Goal: Task Accomplishment & Management: Use online tool/utility

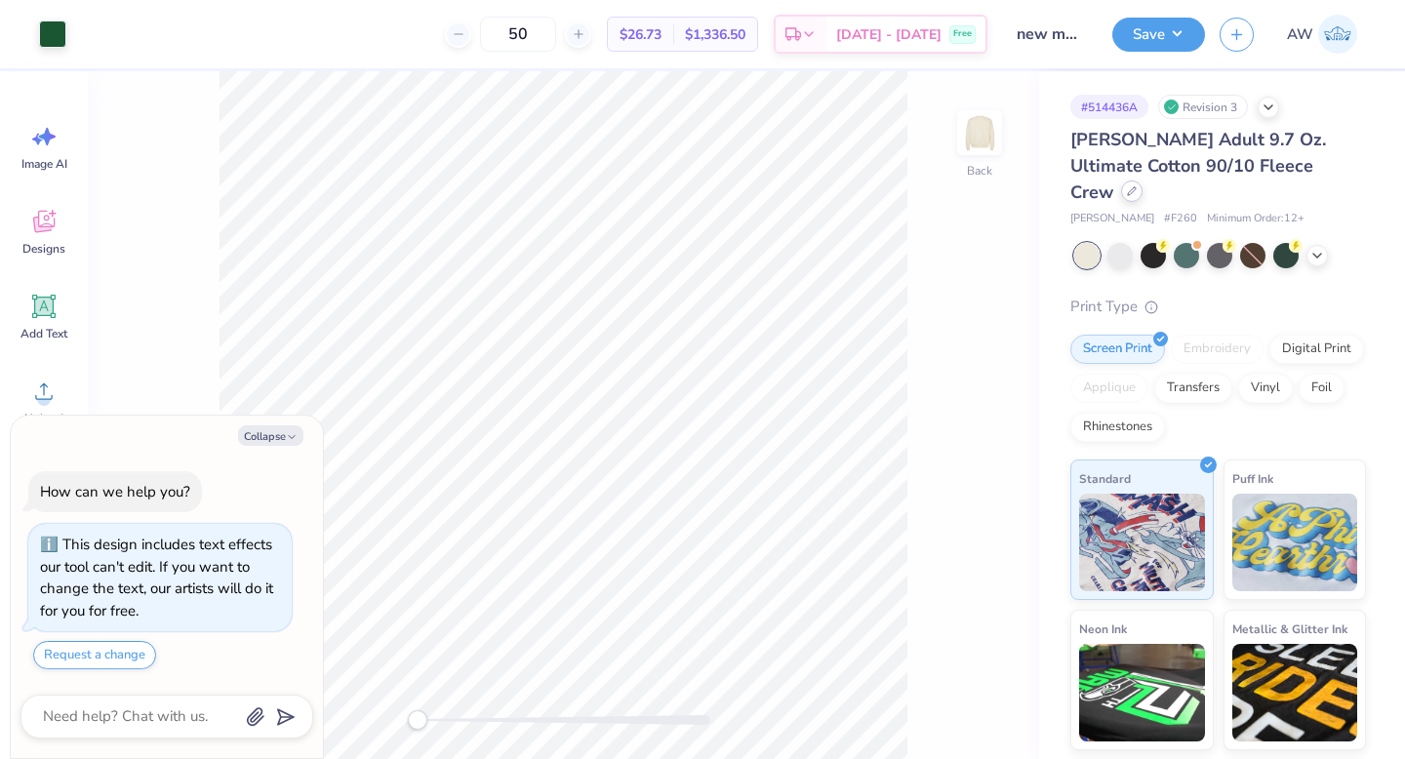
click at [1143, 180] on div at bounding box center [1131, 190] width 21 height 21
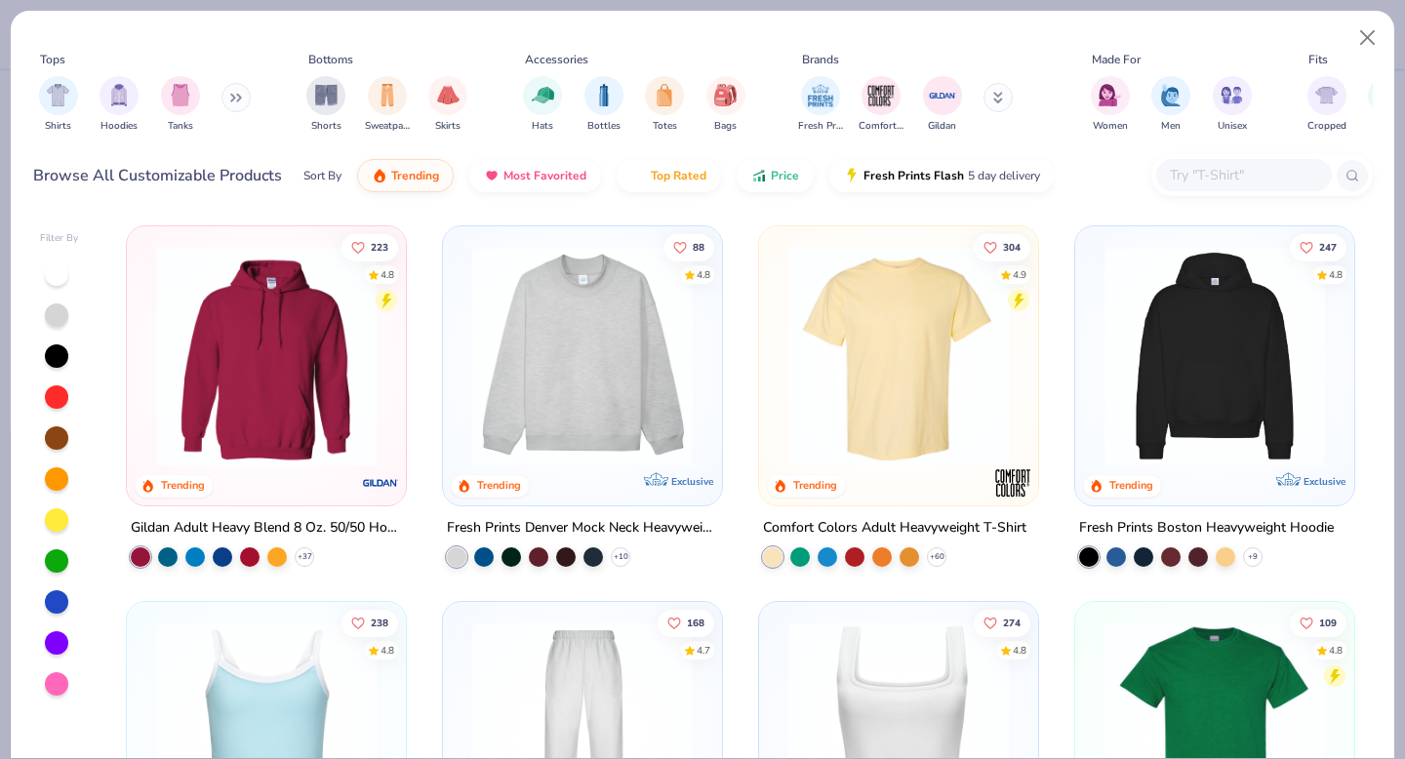
type textarea "x"
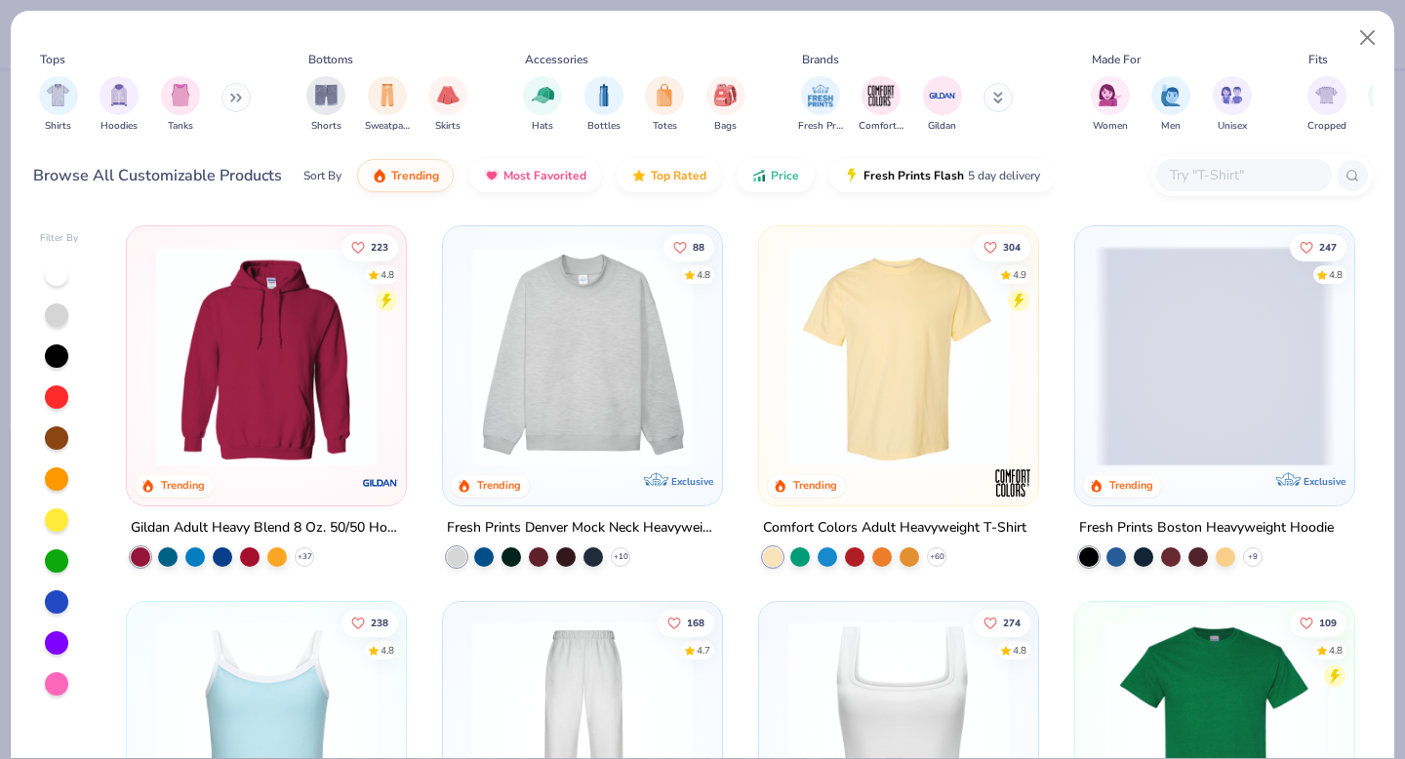
click at [1261, 185] on input "text" at bounding box center [1243, 175] width 150 height 22
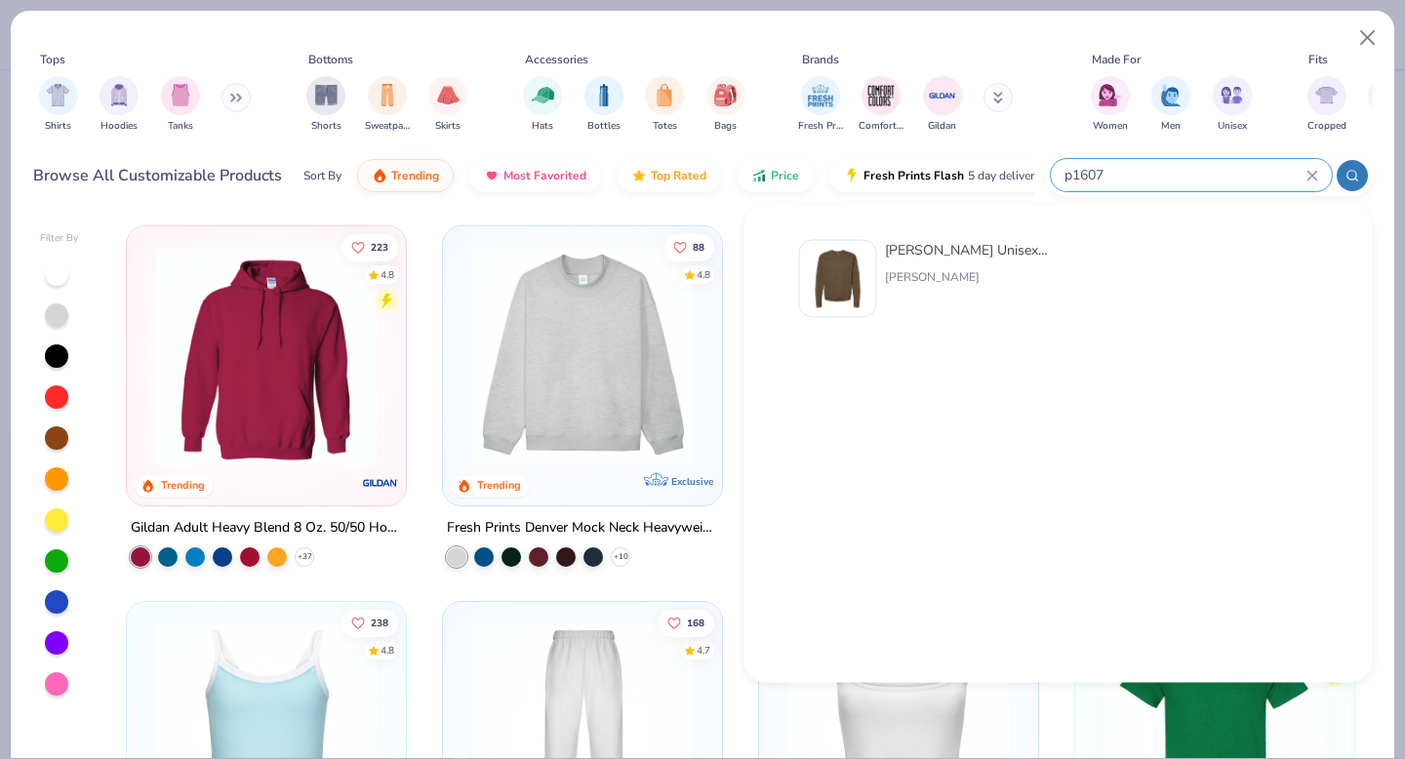
type input "p1607"
click at [870, 292] on div at bounding box center [838, 279] width 78 height 78
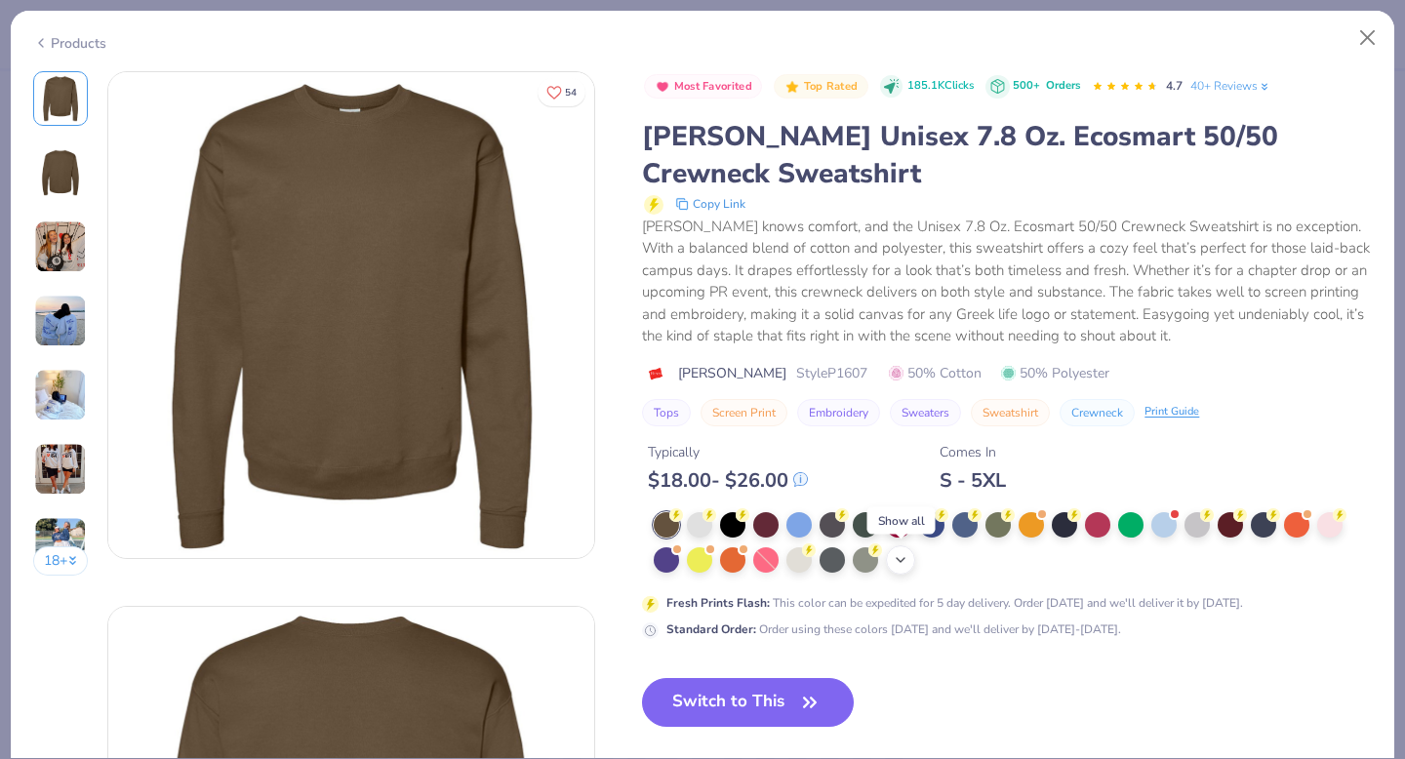
click at [899, 560] on polyline at bounding box center [901, 560] width 8 height 4
click at [801, 565] on div at bounding box center [798, 557] width 25 height 25
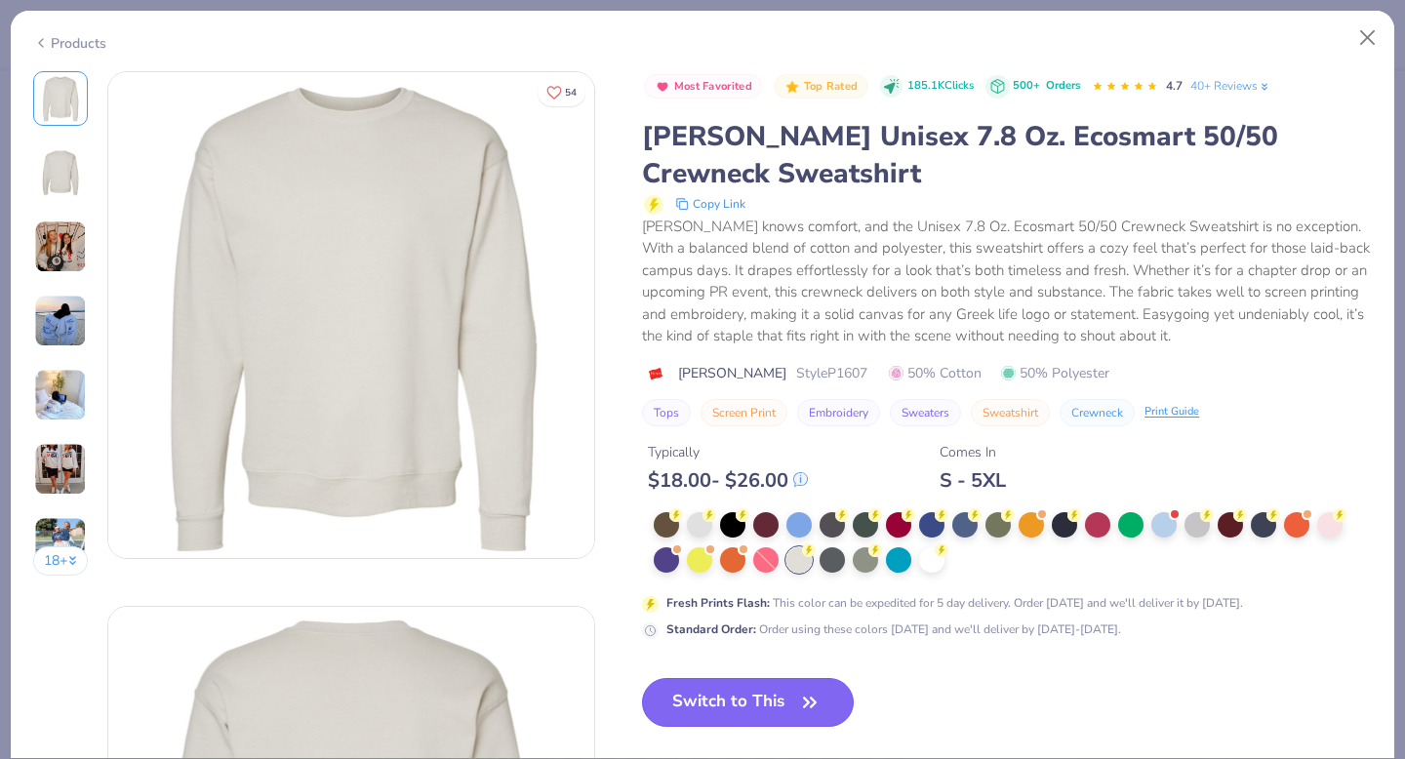
click at [759, 694] on button "Switch to This" at bounding box center [748, 702] width 212 height 49
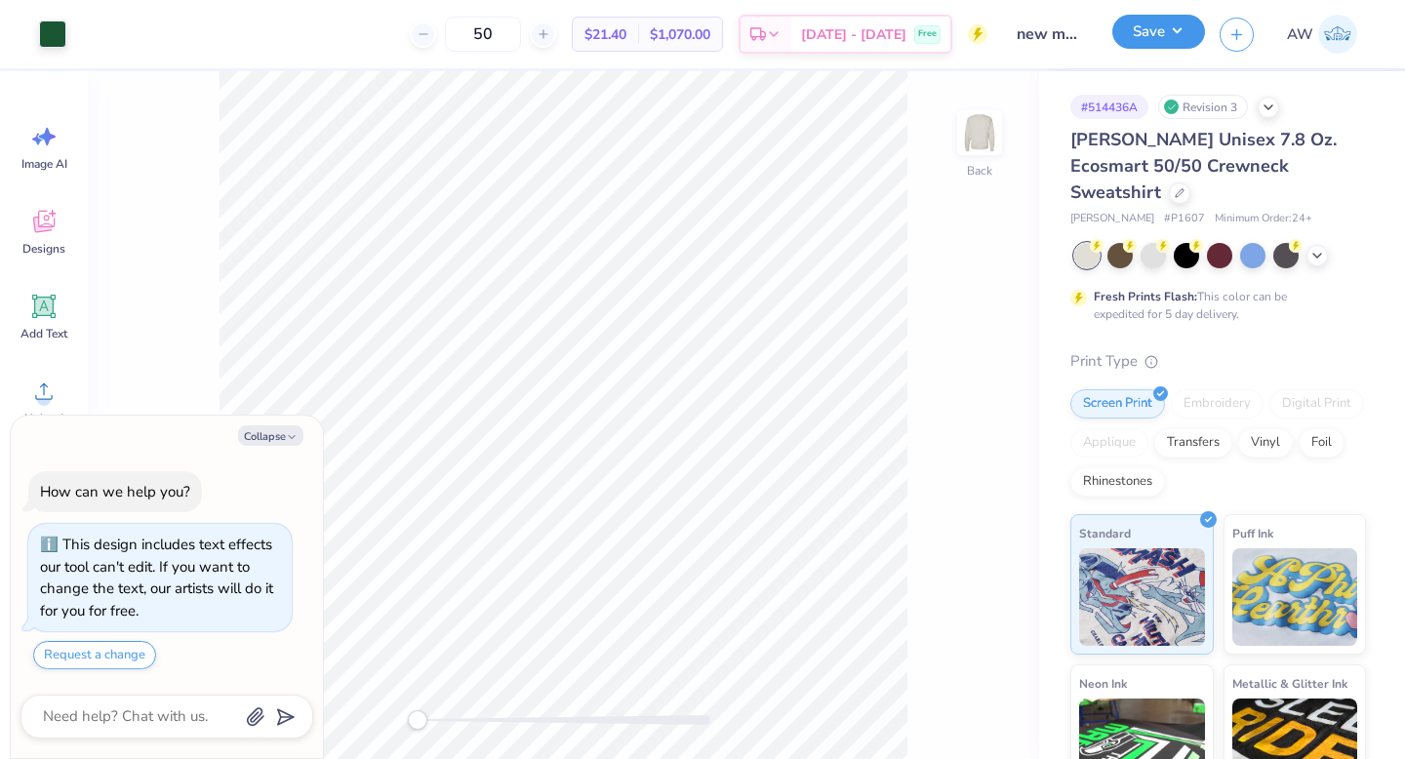
click at [1149, 36] on button "Save" at bounding box center [1158, 32] width 93 height 34
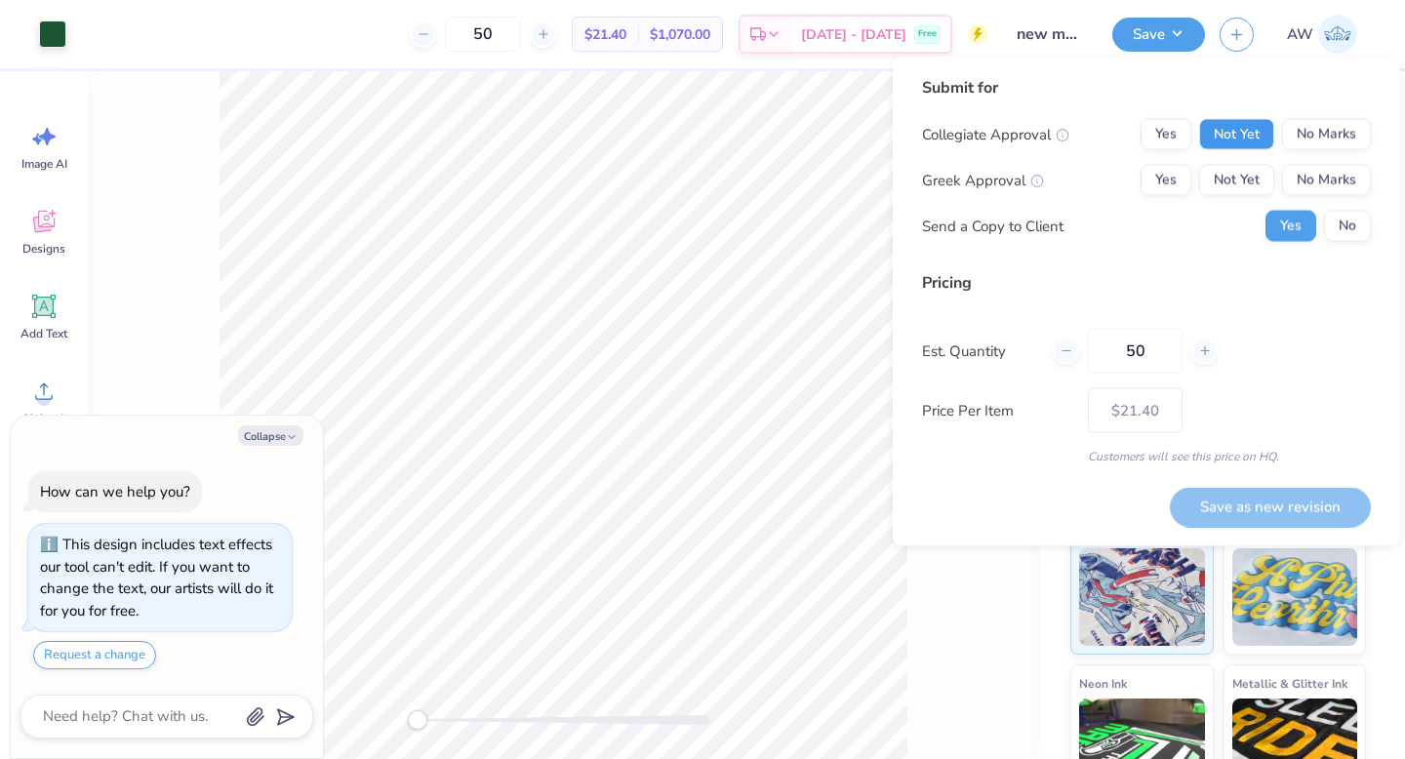
click at [1238, 137] on button "Not Yet" at bounding box center [1236, 134] width 75 height 31
click at [1165, 178] on button "Yes" at bounding box center [1166, 180] width 51 height 31
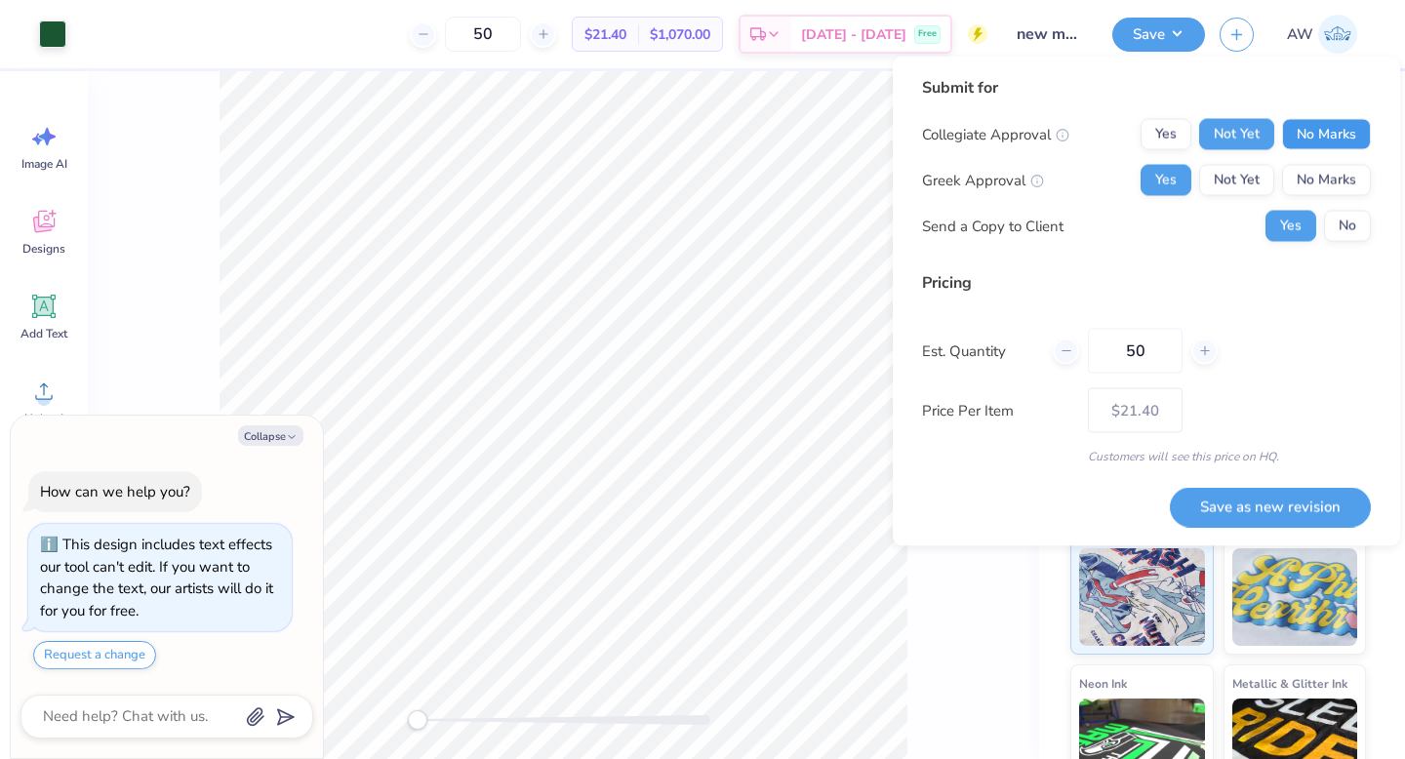
click at [1315, 139] on button "No Marks" at bounding box center [1326, 134] width 89 height 31
click at [1343, 228] on button "No" at bounding box center [1347, 226] width 47 height 31
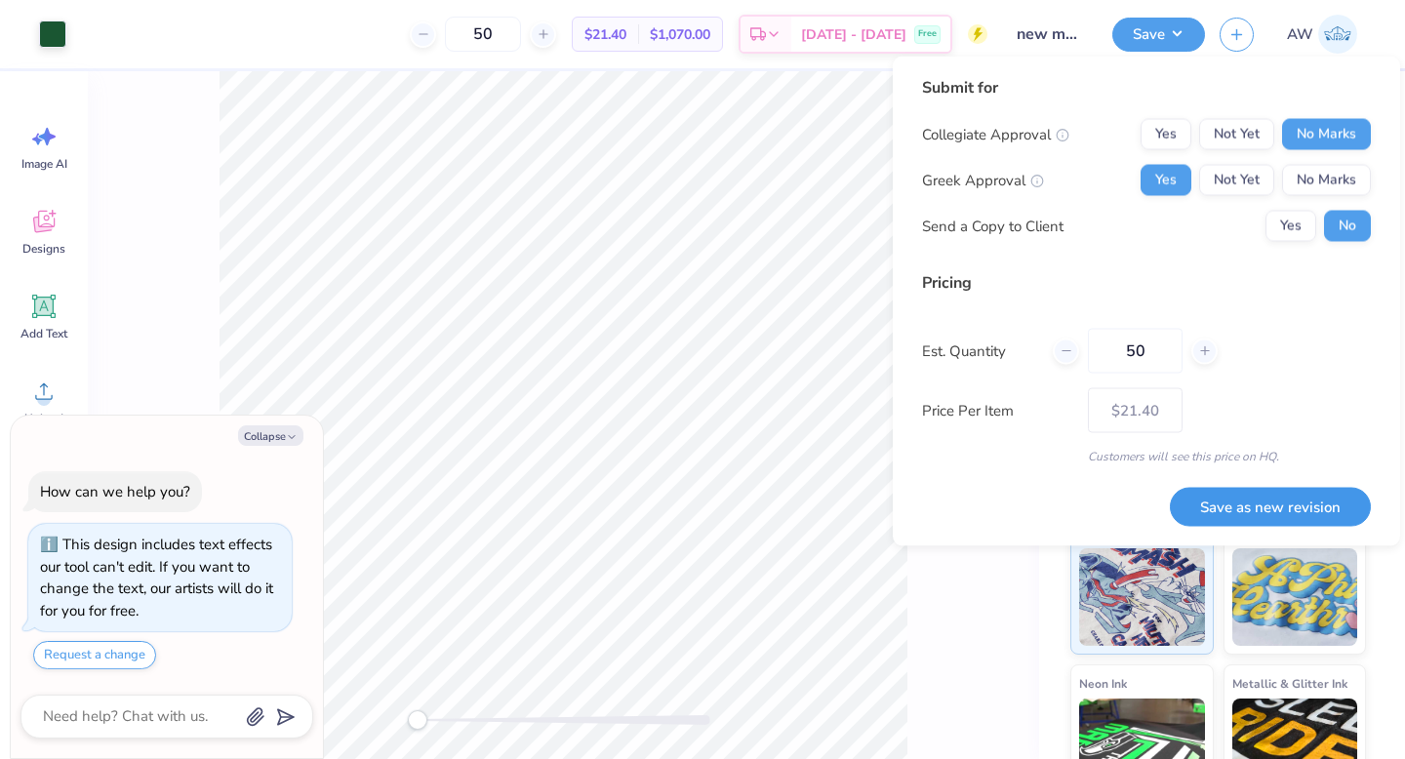
click at [1278, 508] on button "Save as new revision" at bounding box center [1270, 507] width 201 height 40
type textarea "x"
type input "– –"
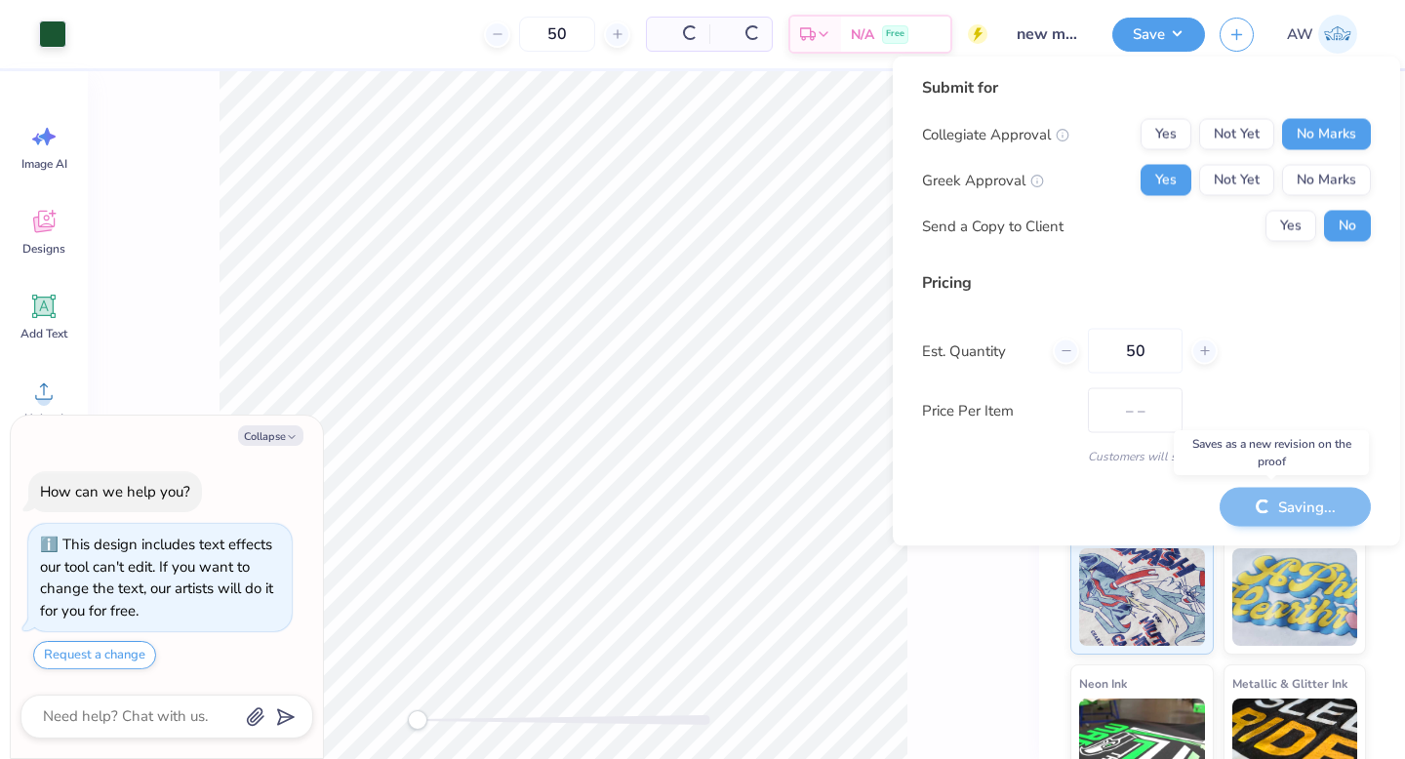
type textarea "x"
type input "$21.40"
type textarea "x"
